Goal: Transaction & Acquisition: Purchase product/service

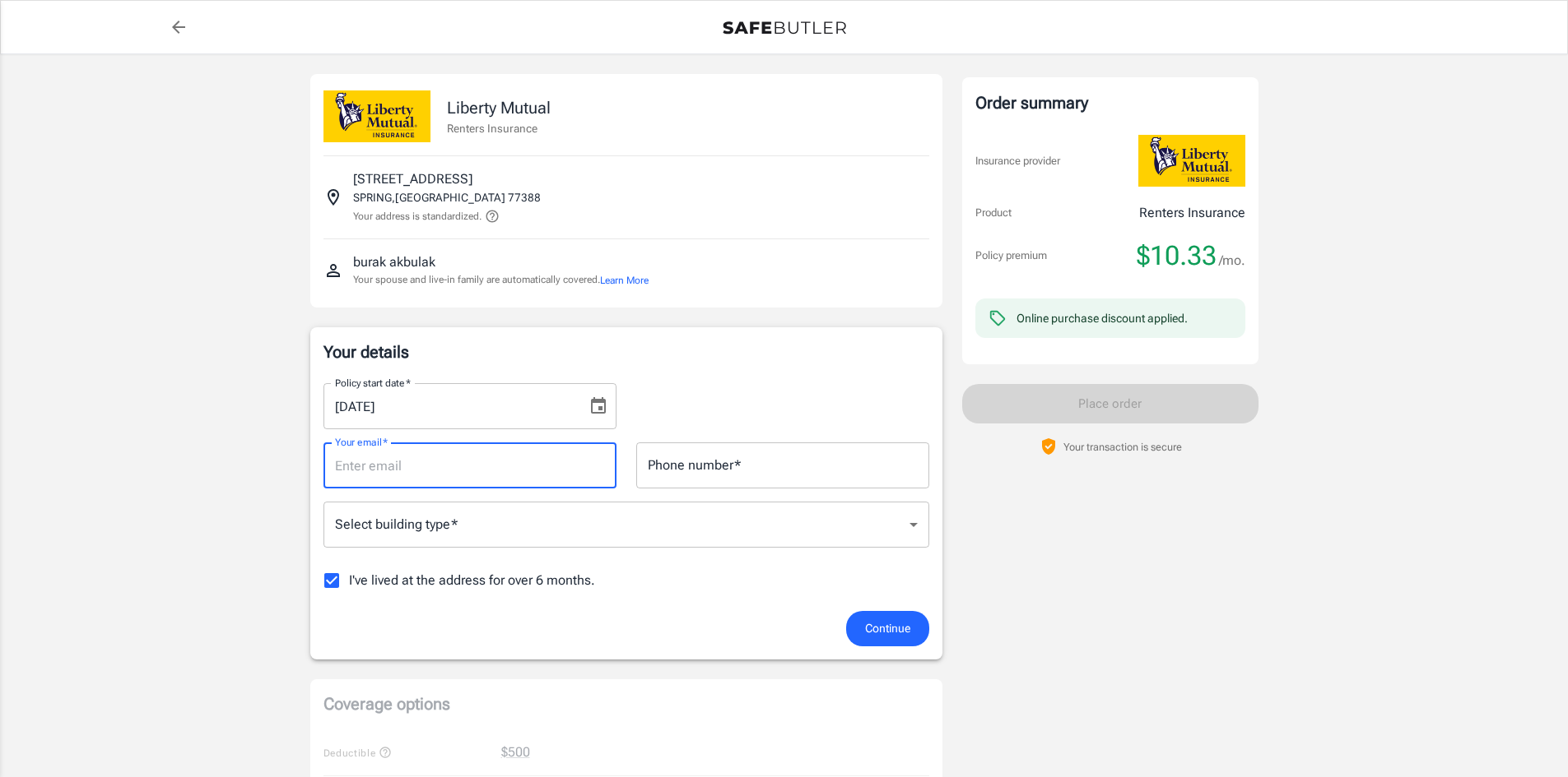
click at [509, 464] on input "Your email   *" at bounding box center [470, 466] width 293 height 46
type input "[EMAIL_ADDRESS][DOMAIN_NAME]"
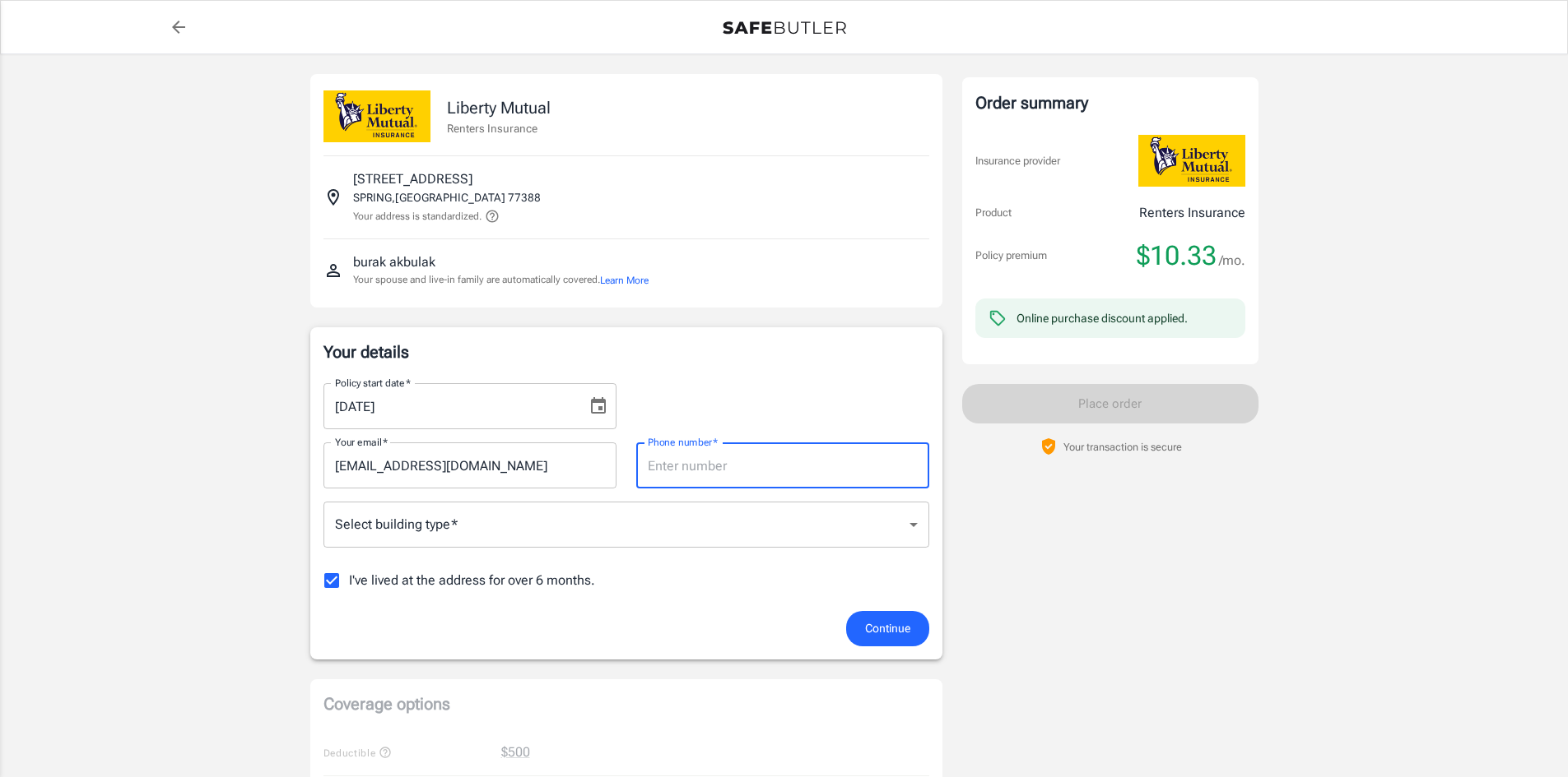
click at [733, 464] on input "Phone number   *" at bounding box center [782, 466] width 293 height 46
type input "9147589123"
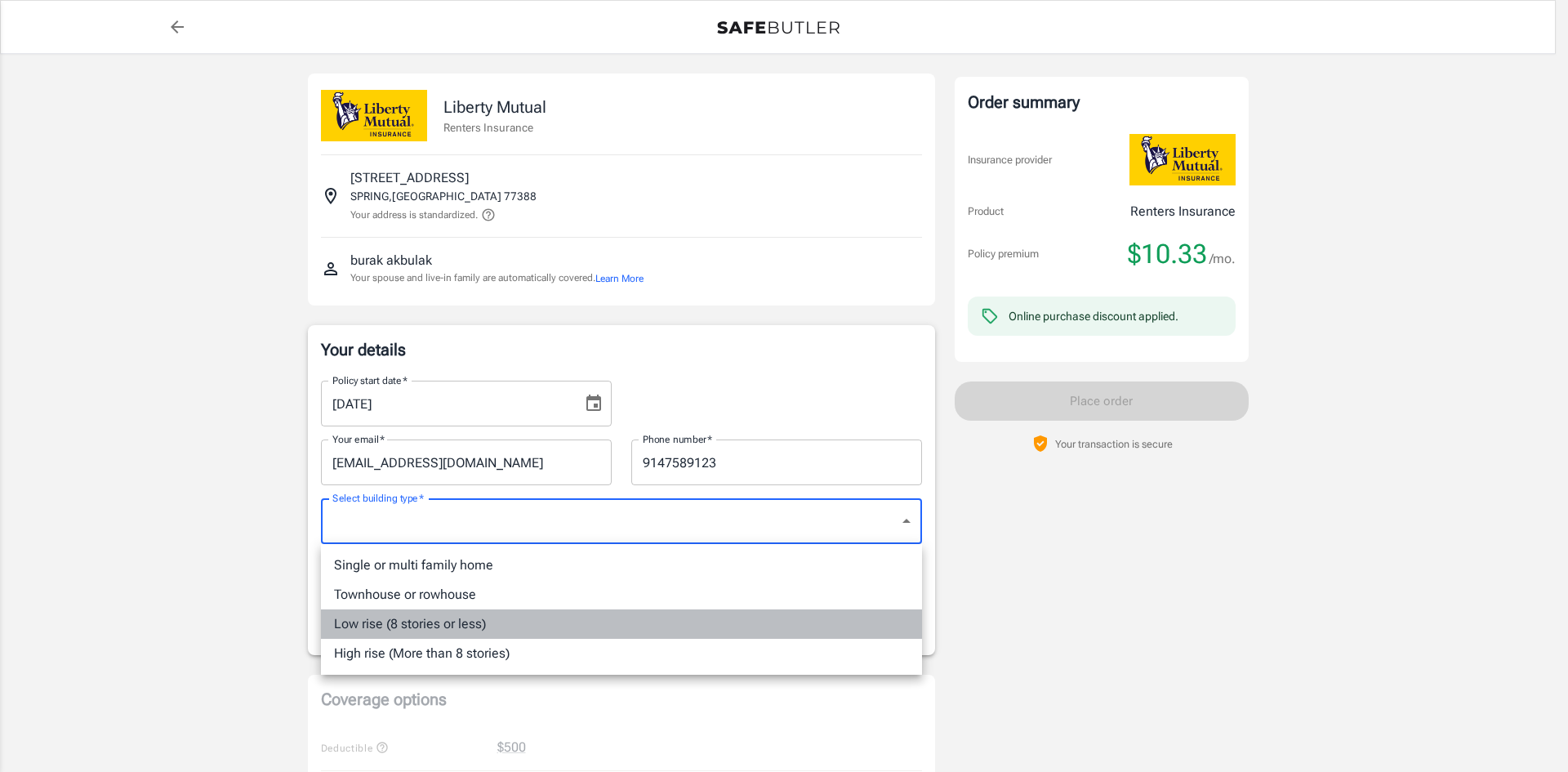
click at [506, 634] on li "Low rise (8 stories or less)" at bounding box center [622, 625] width 601 height 30
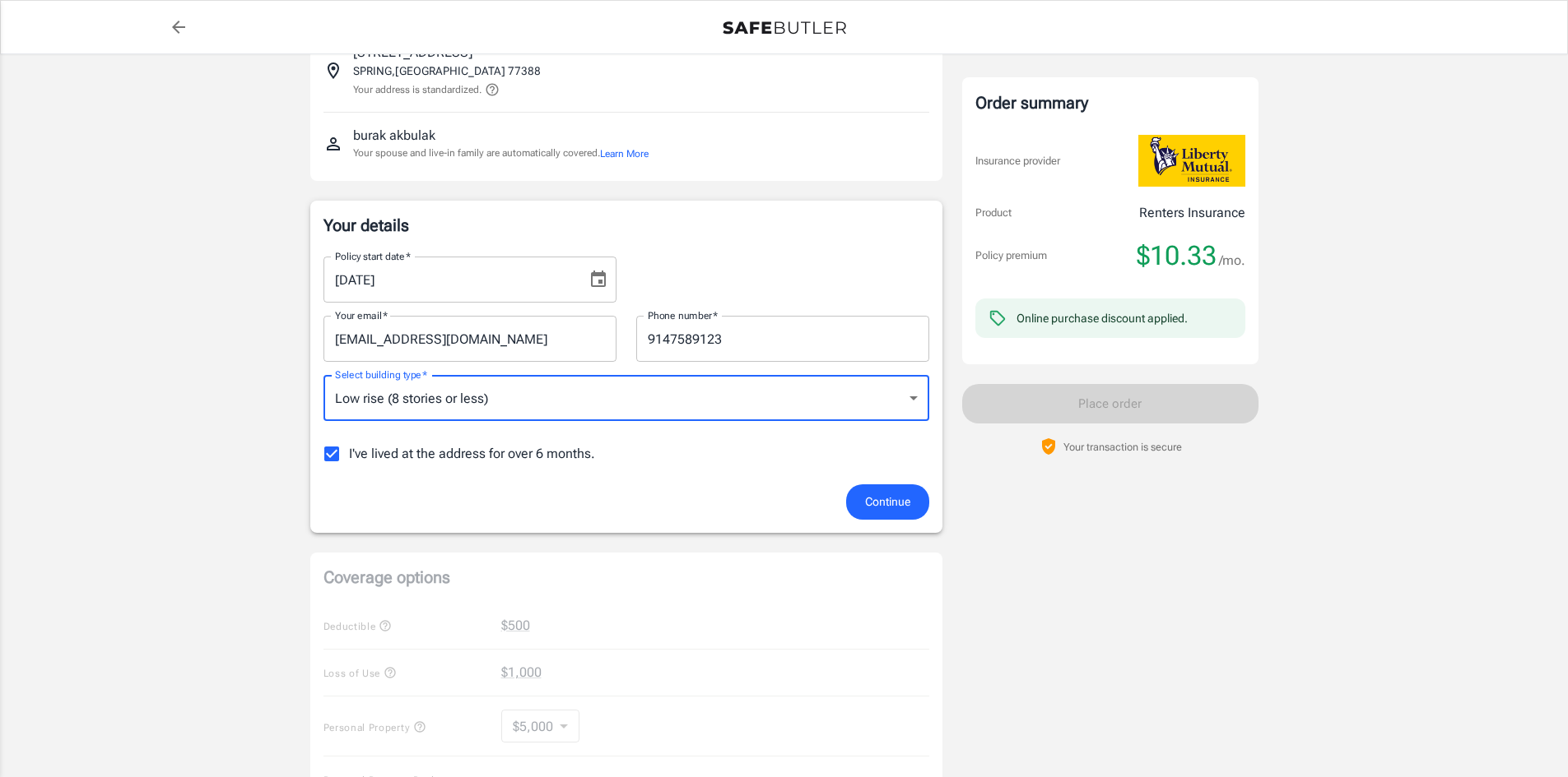
scroll to position [140, 0]
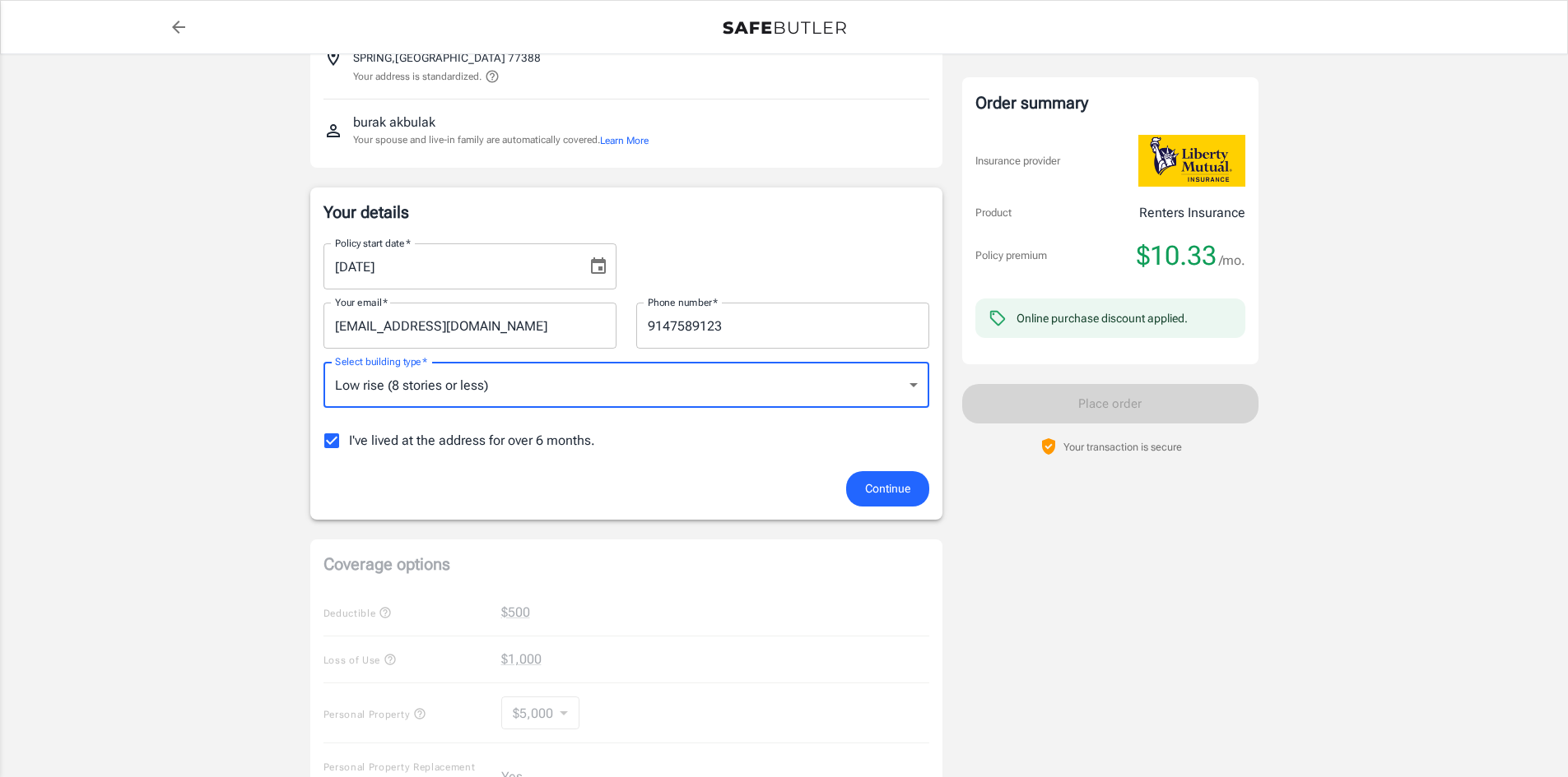
click at [865, 486] on span "Continue" at bounding box center [888, 488] width 46 height 21
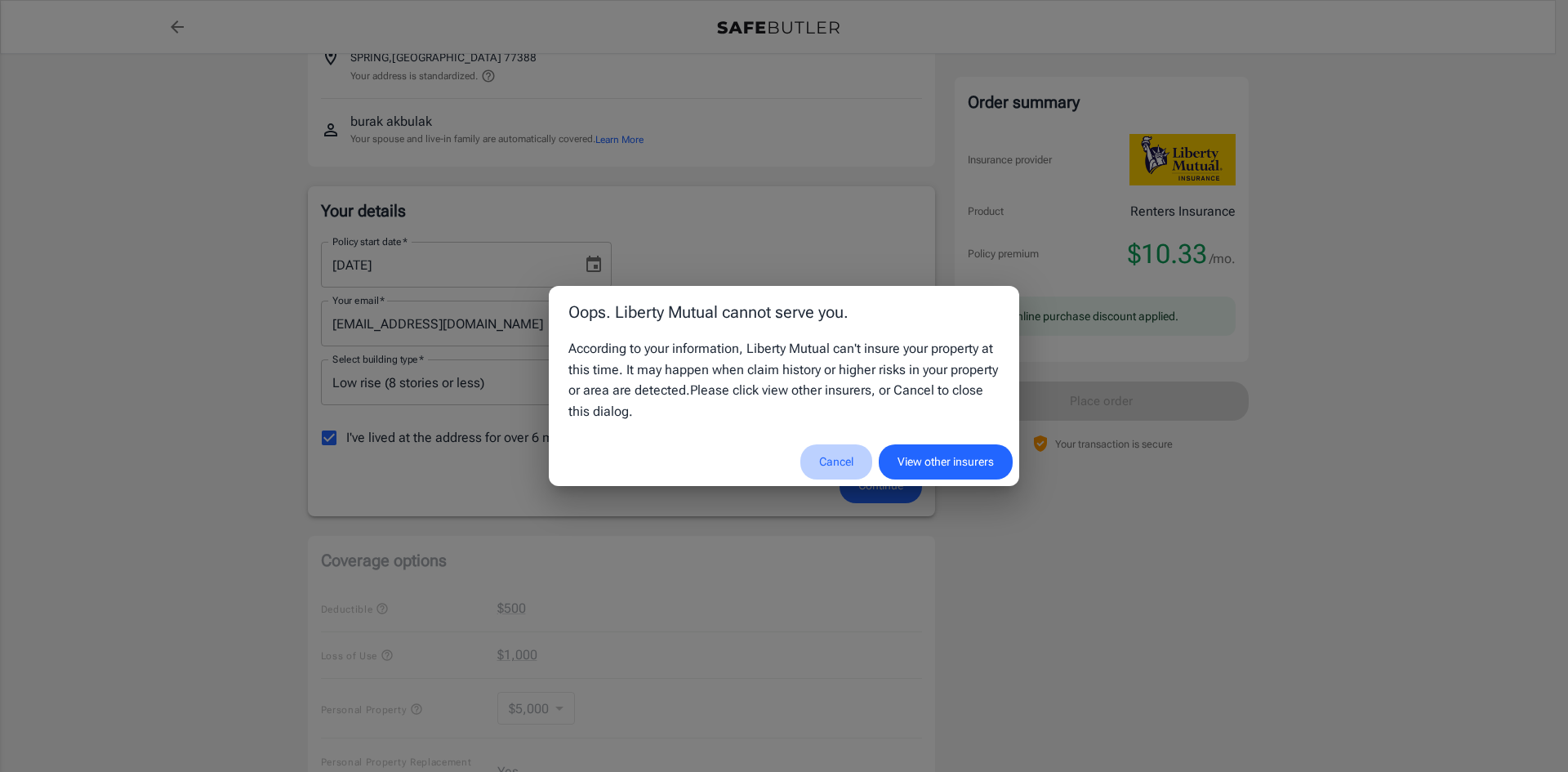
click at [838, 465] on button "Cancel" at bounding box center [836, 462] width 72 height 35
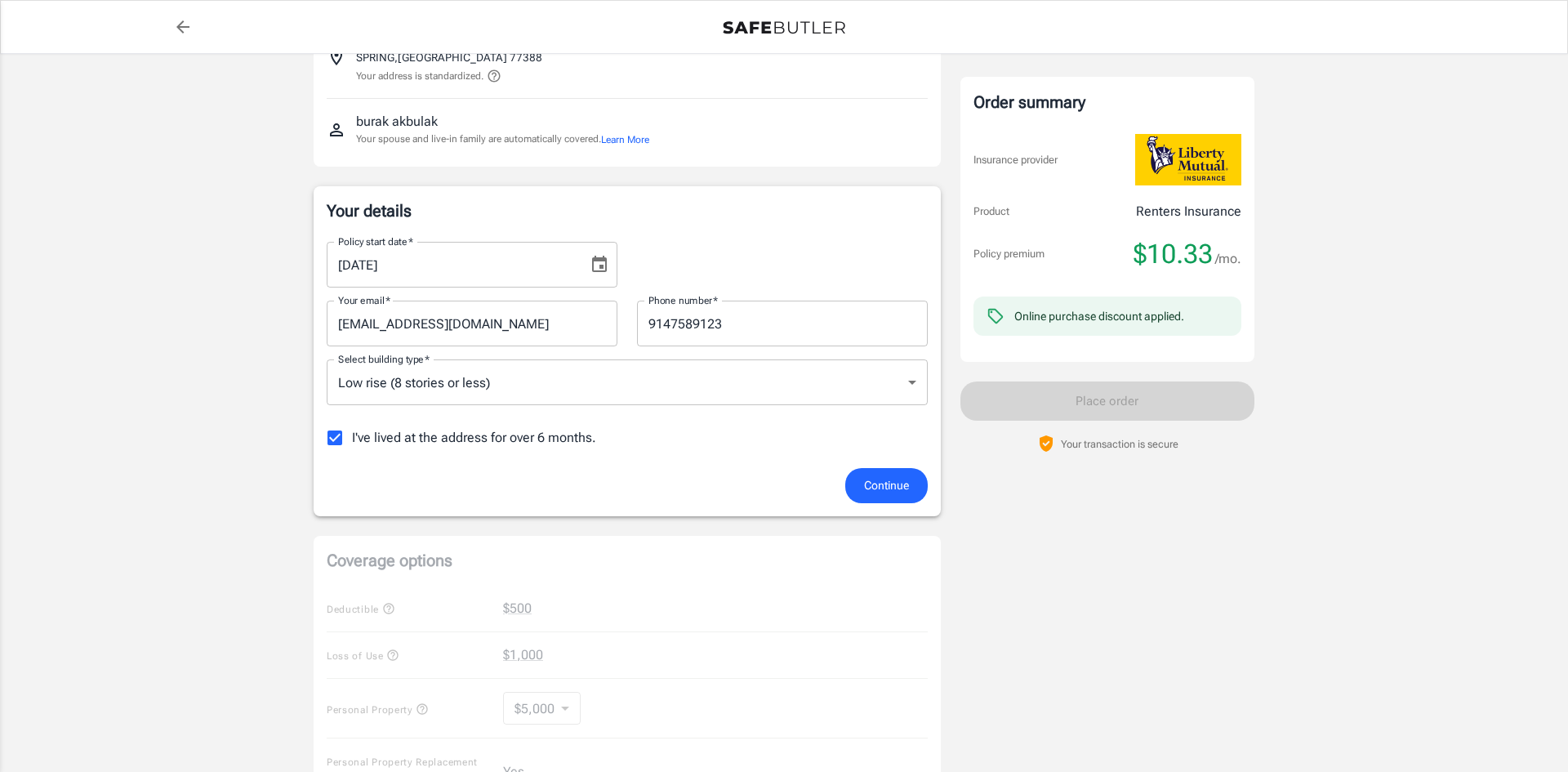
click at [615, 389] on body "Policy premium $ 10.33 /mo Liberty Mutual Renters Insurance [STREET_ADDRESS] Yo…" at bounding box center [784, 663] width 1568 height 1605
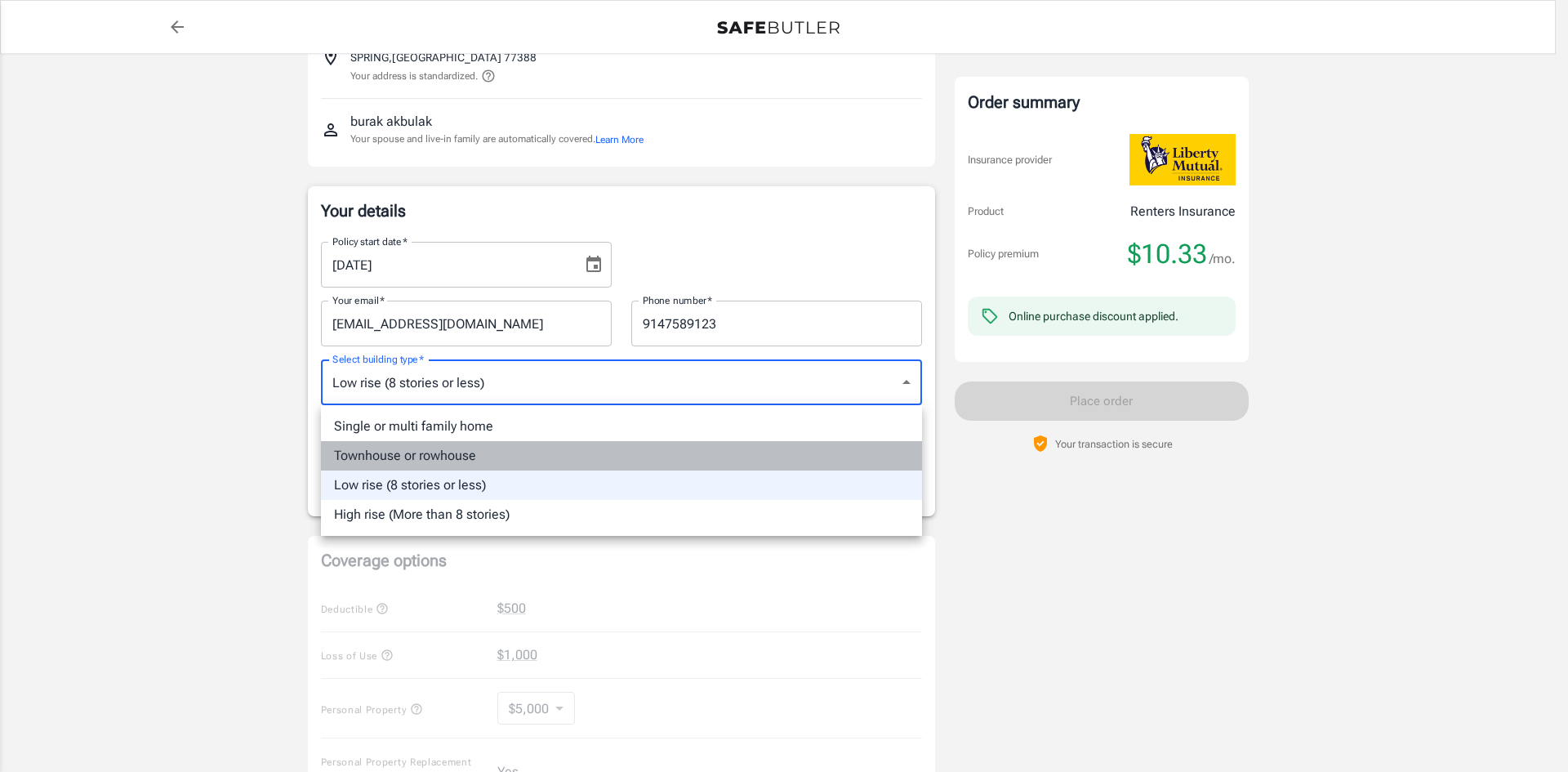
click at [535, 452] on li "Townhouse or rowhouse" at bounding box center [622, 456] width 601 height 30
type input "townhouse"
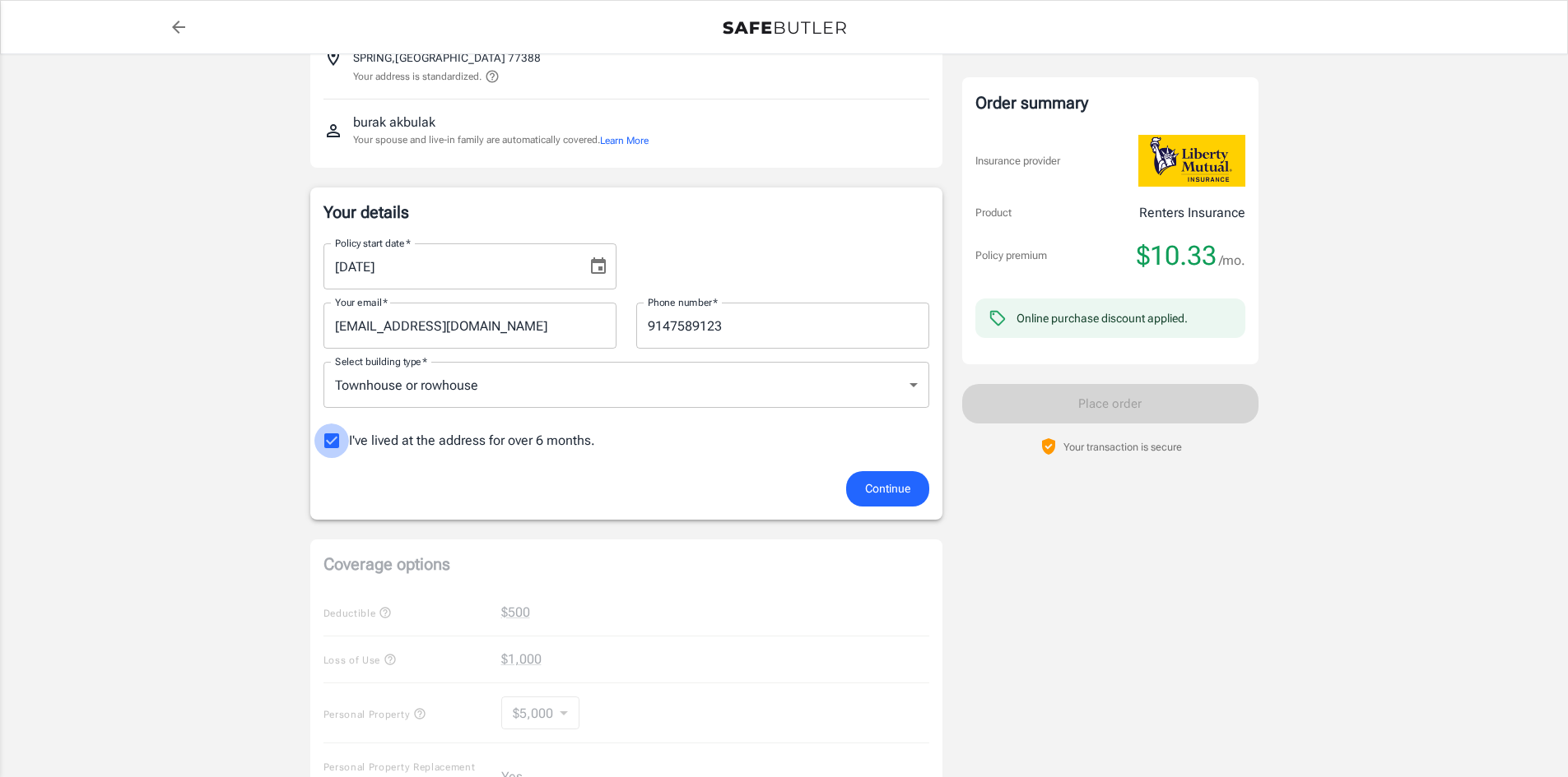
click at [330, 440] on input "I've lived at the address for over 6 months." at bounding box center [332, 441] width 35 height 35
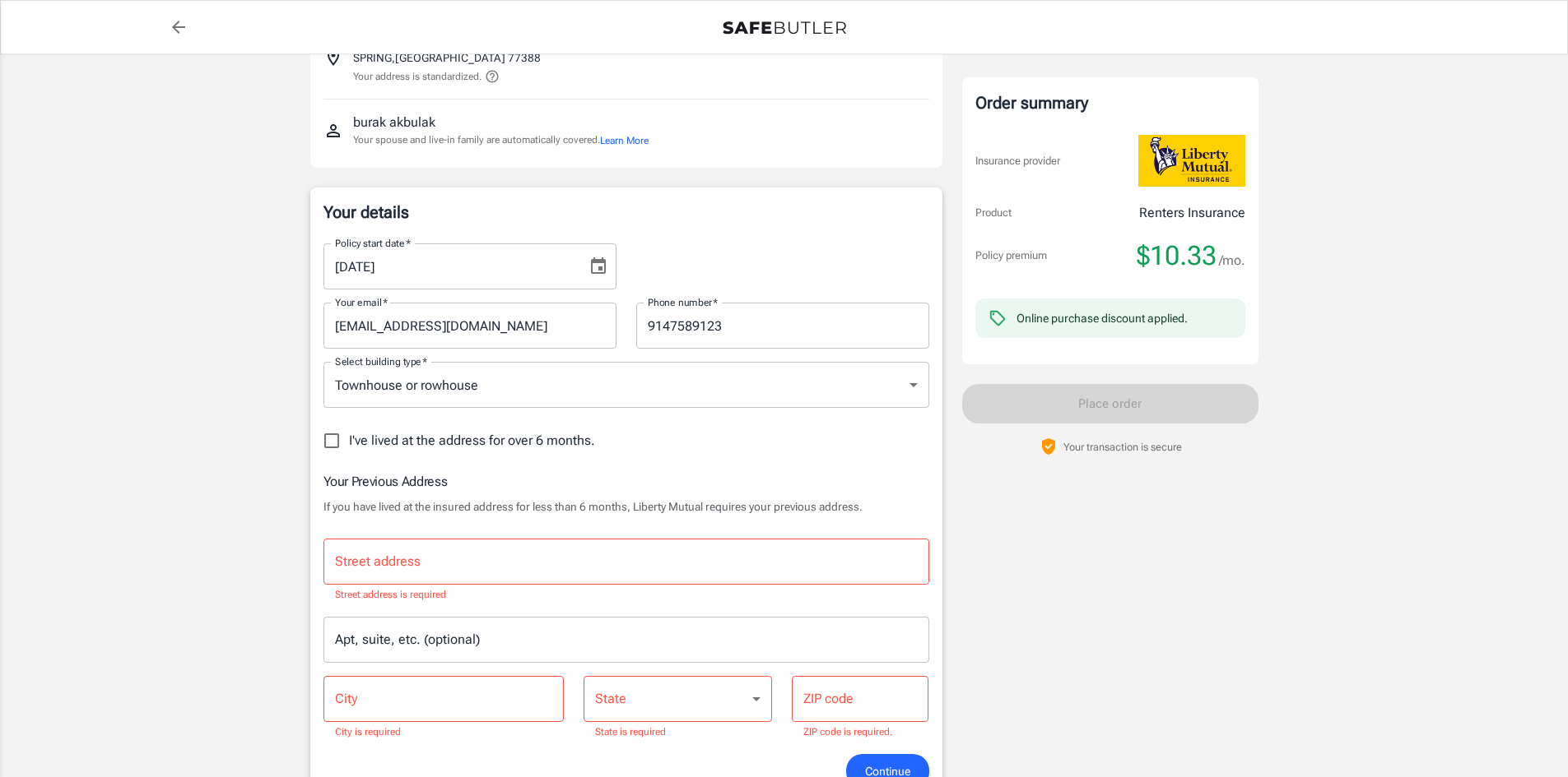
click at [326, 448] on input "I've lived at the address for over 6 months." at bounding box center [332, 441] width 35 height 35
checkbox input "true"
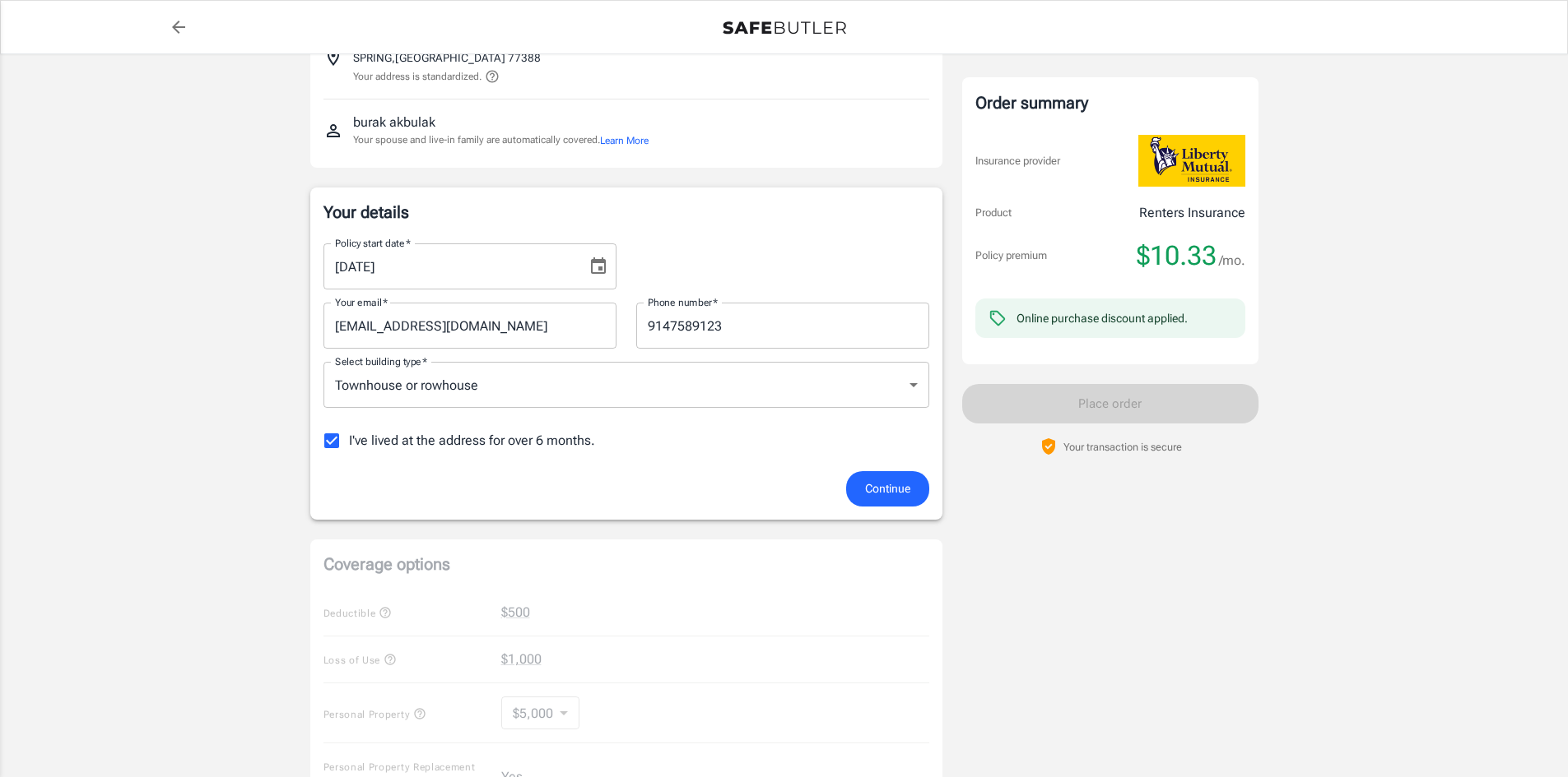
click at [911, 481] on button "Continue" at bounding box center [888, 488] width 83 height 36
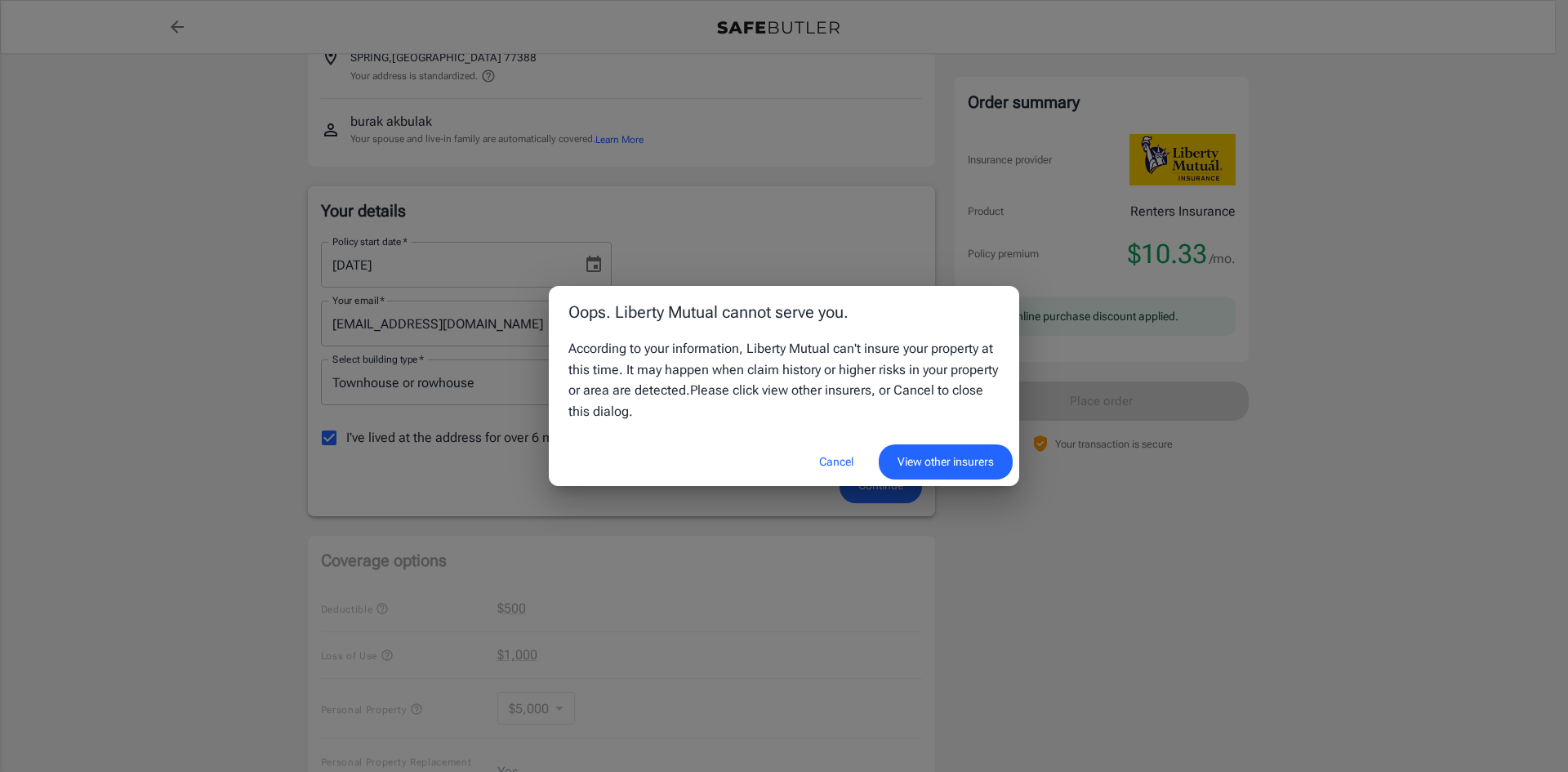
click at [964, 458] on button "View other insurers" at bounding box center [945, 462] width 134 height 35
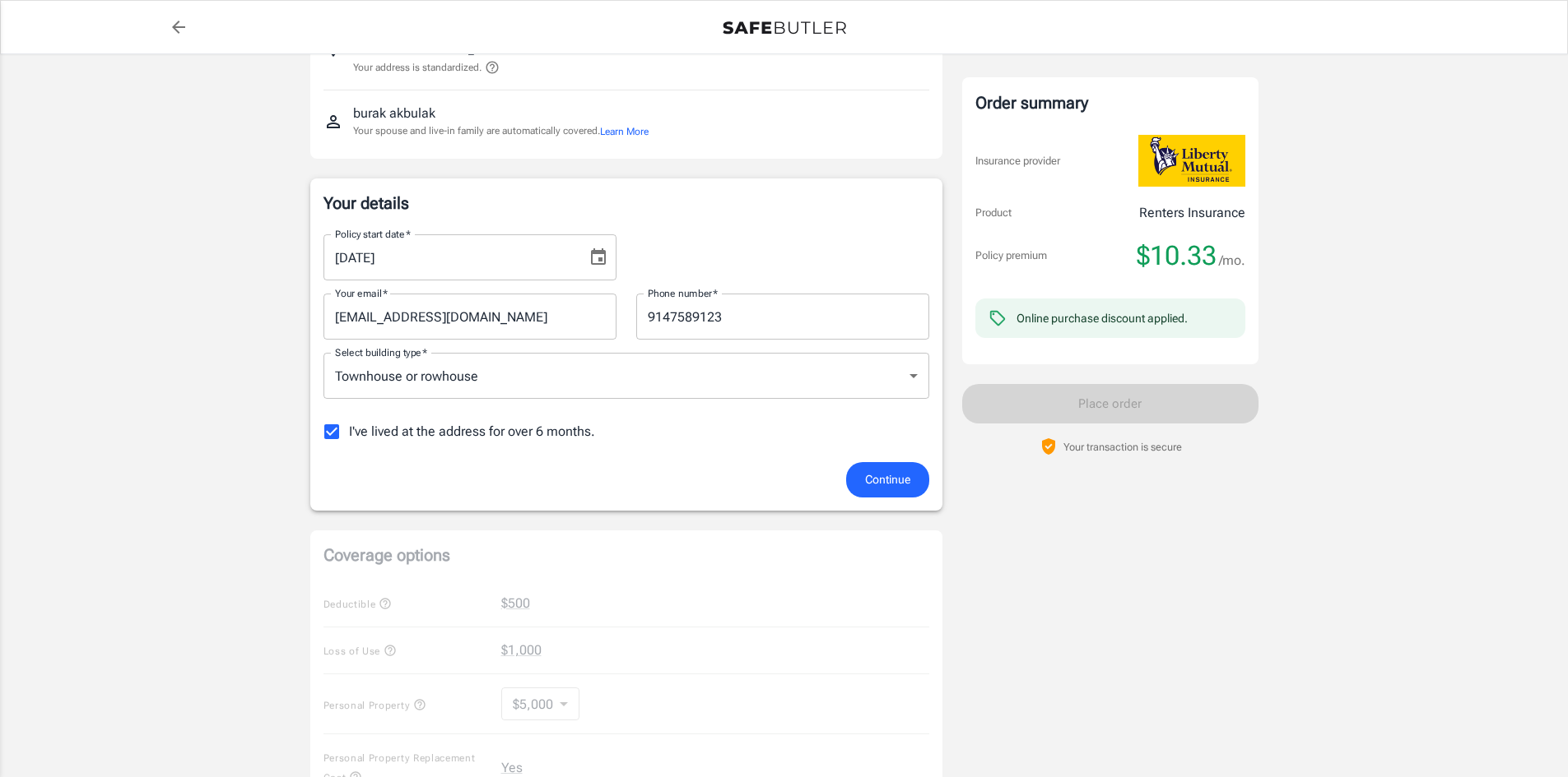
scroll to position [66, 0]
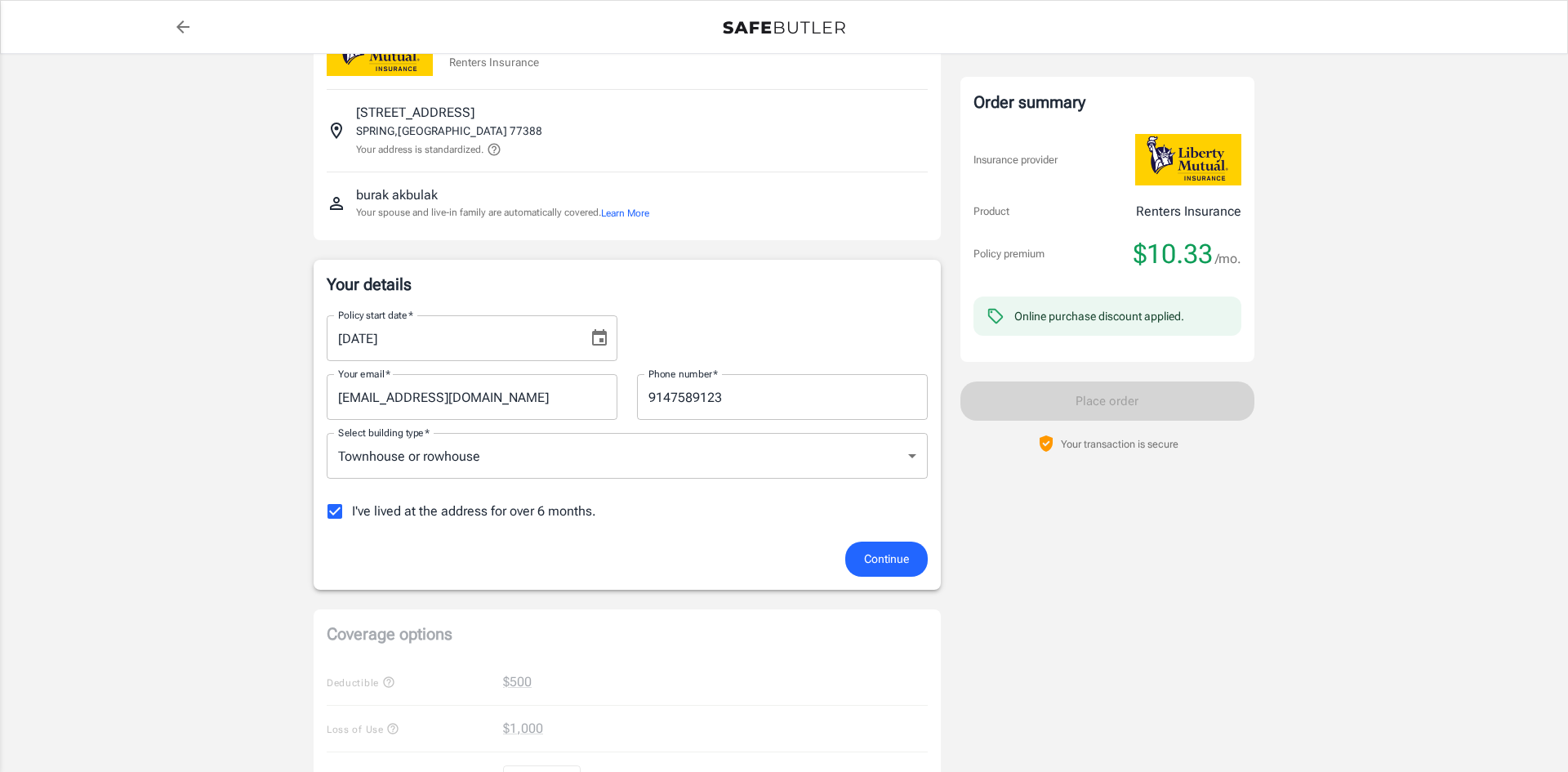
click at [604, 461] on body "Policy premium $ 10.33 /mo Liberty Mutual Renters Insurance 21603 SPRING PLAZA …" at bounding box center [784, 737] width 1568 height 1605
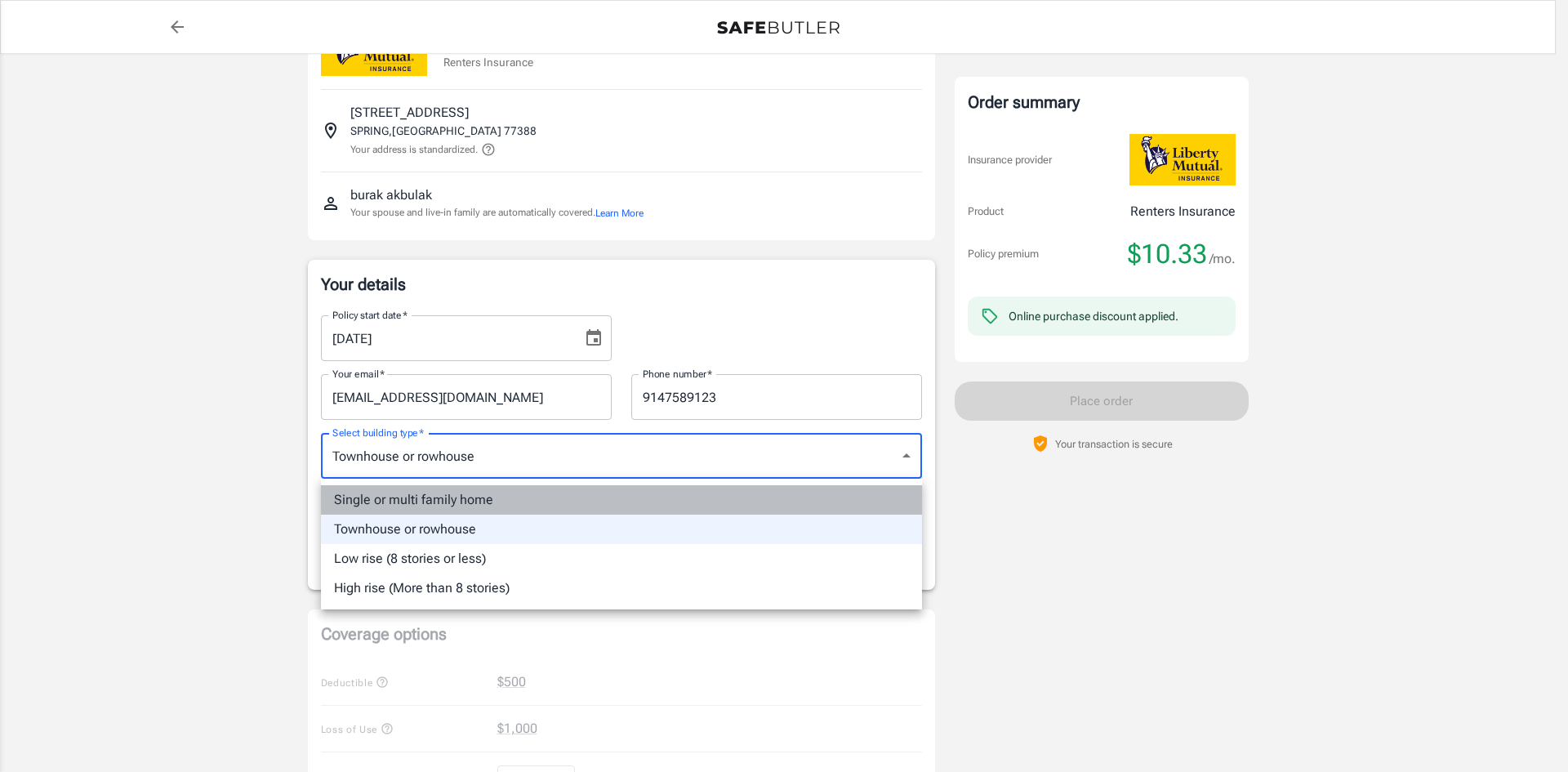
click at [578, 512] on li "Single or multi family home" at bounding box center [622, 500] width 601 height 30
type input "singlefamily"
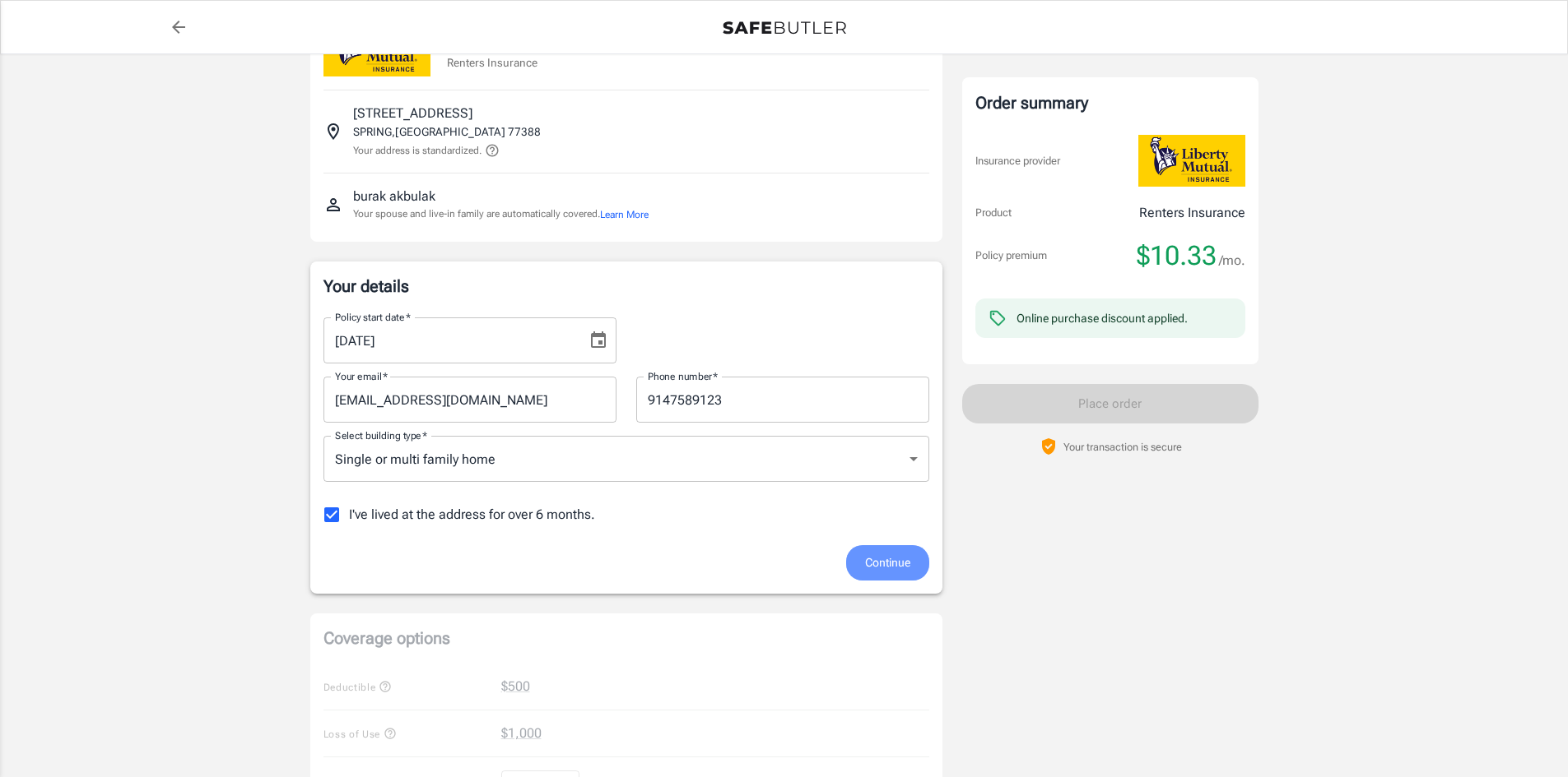
click at [890, 566] on span "Continue" at bounding box center [888, 563] width 46 height 21
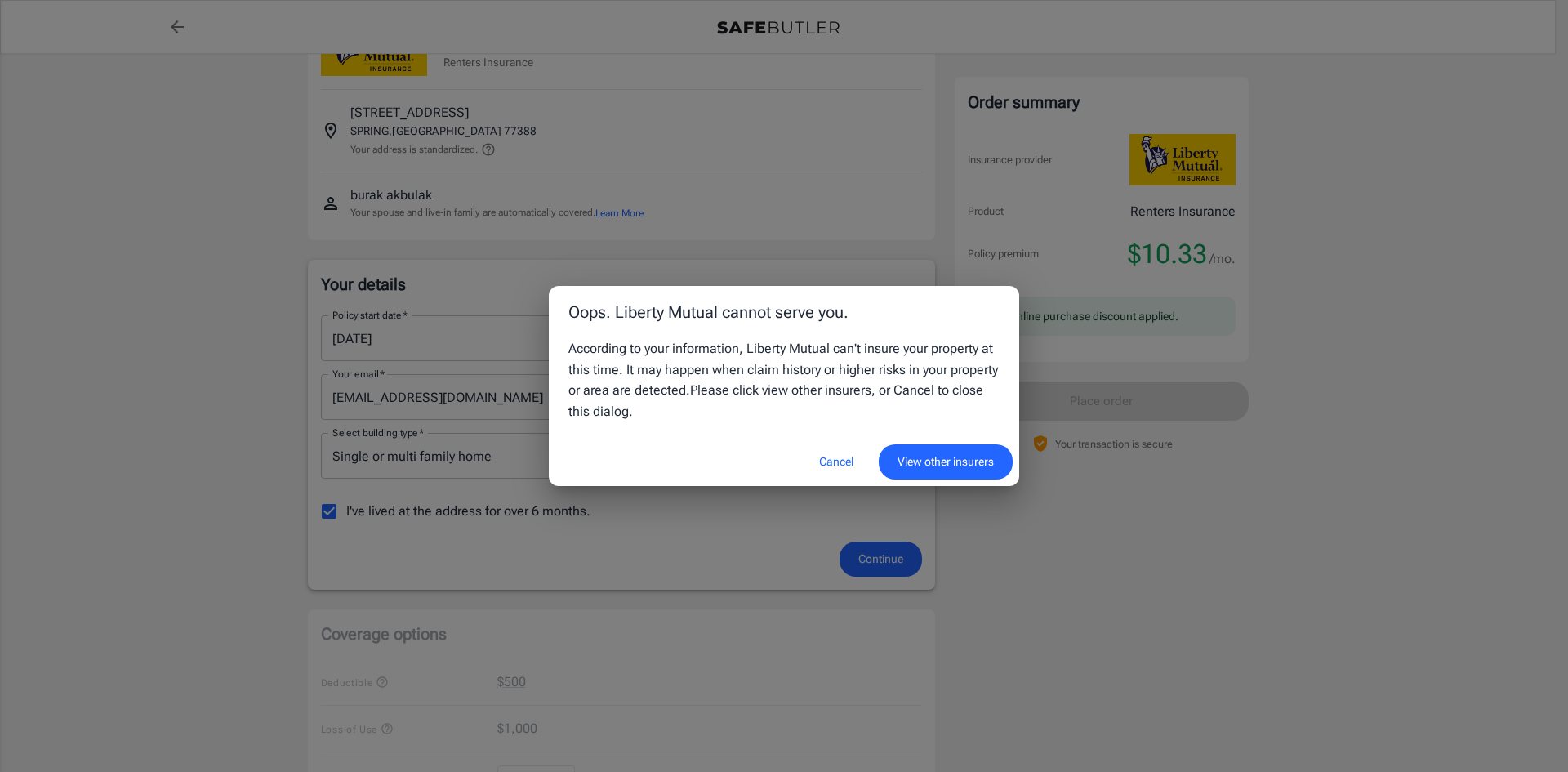
click at [823, 462] on button "Cancel" at bounding box center [836, 462] width 72 height 35
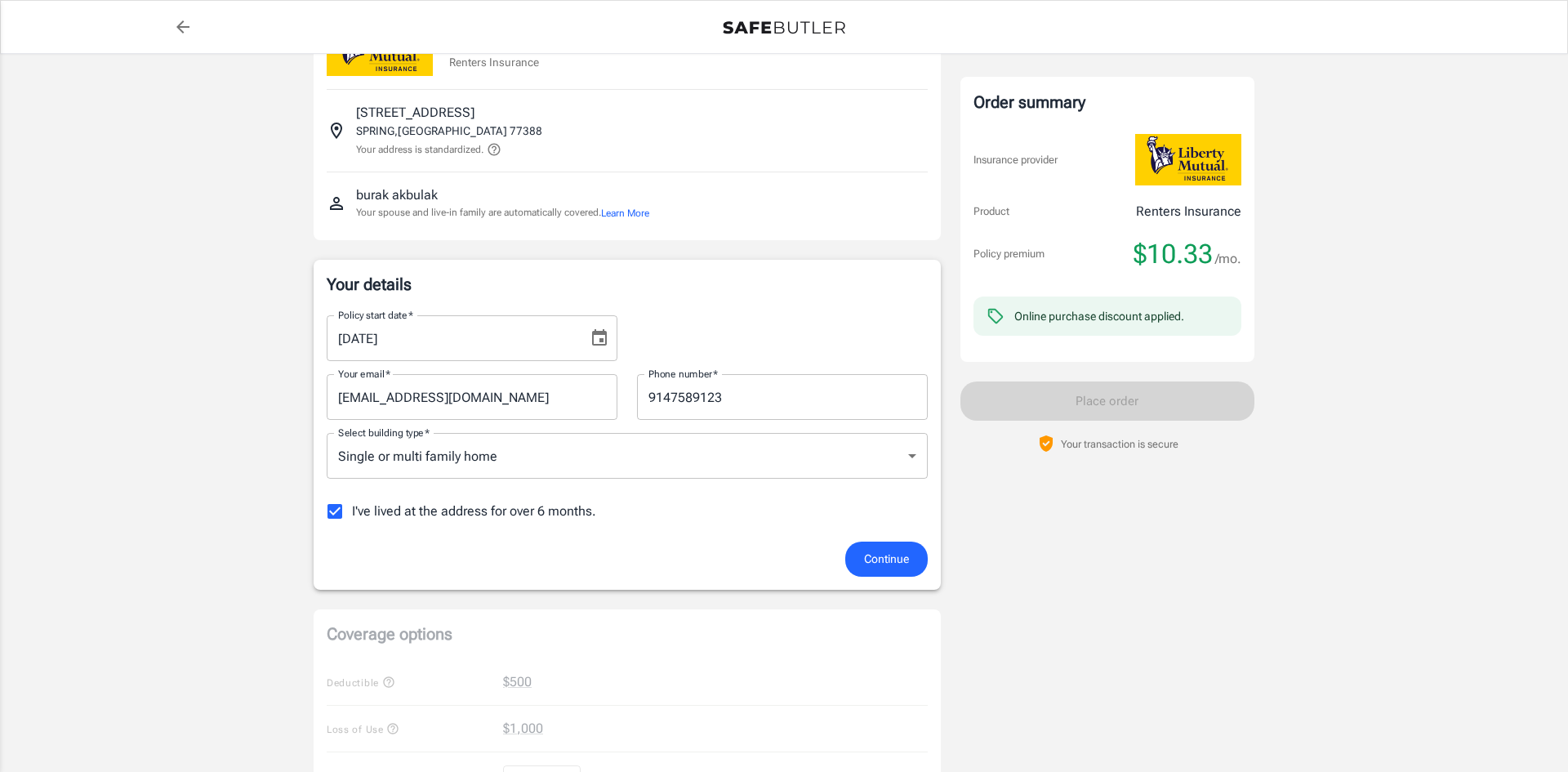
click at [580, 464] on body "Policy premium $ 10.33 /mo Liberty Mutual Renters Insurance 21603 SPRING PLAZA …" at bounding box center [784, 737] width 1568 height 1605
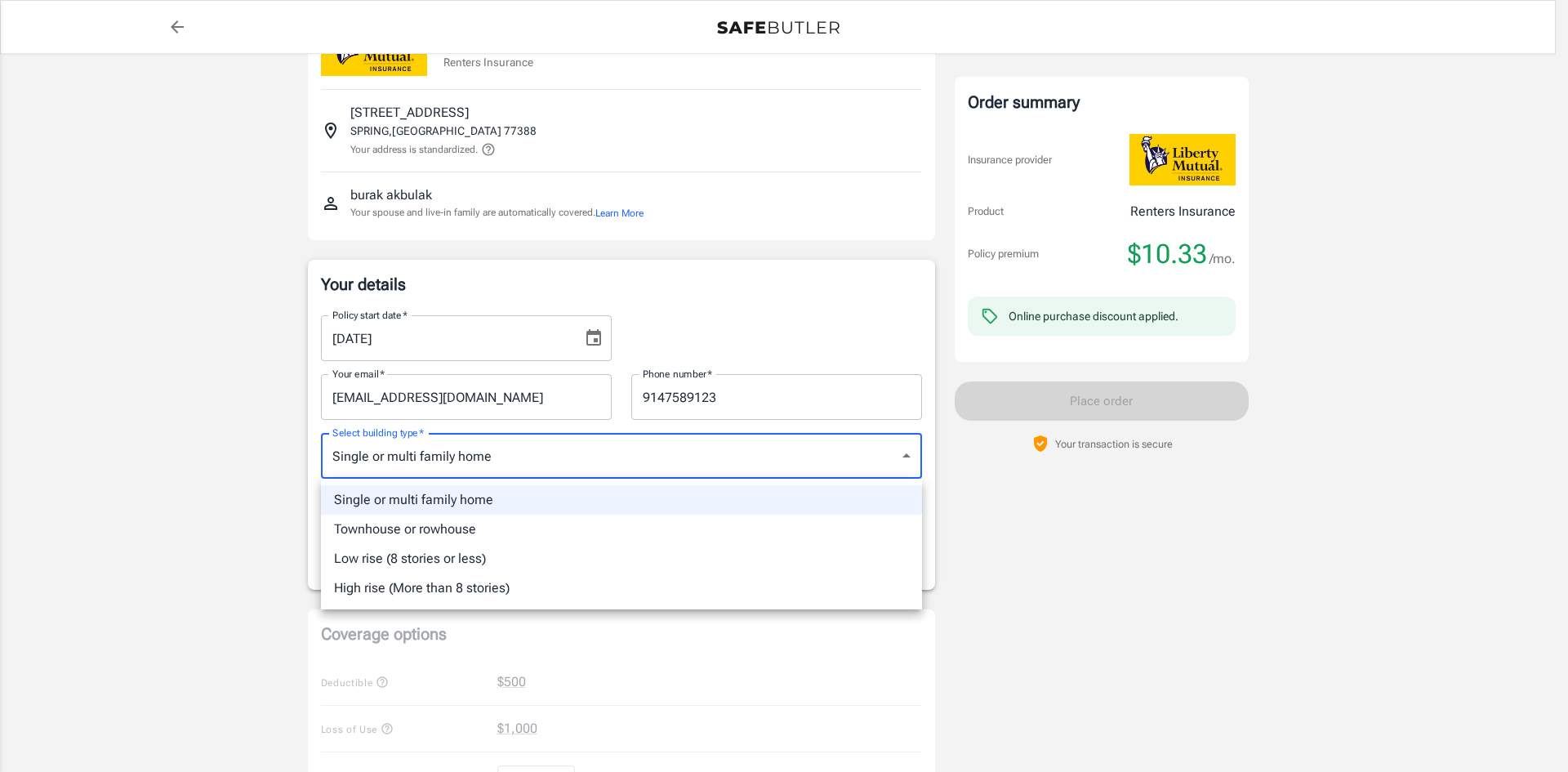
click at [134, 461] on div at bounding box center [784, 386] width 1568 height 772
